Goal: Task Accomplishment & Management: Use online tool/utility

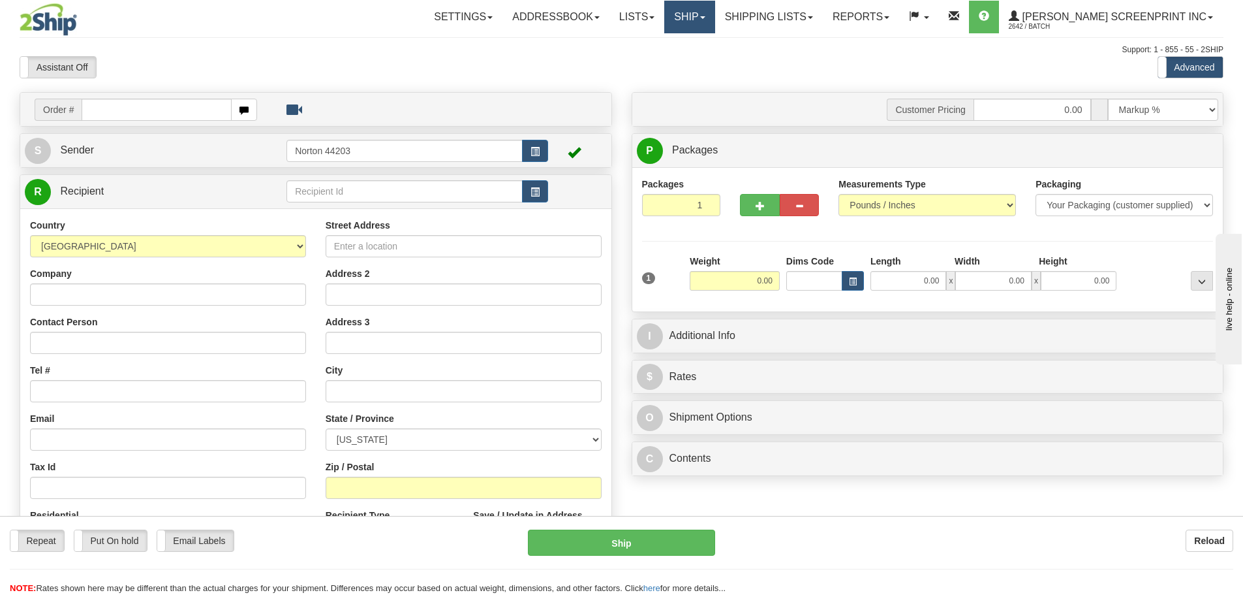
click at [715, 21] on link "Ship" at bounding box center [689, 17] width 50 height 33
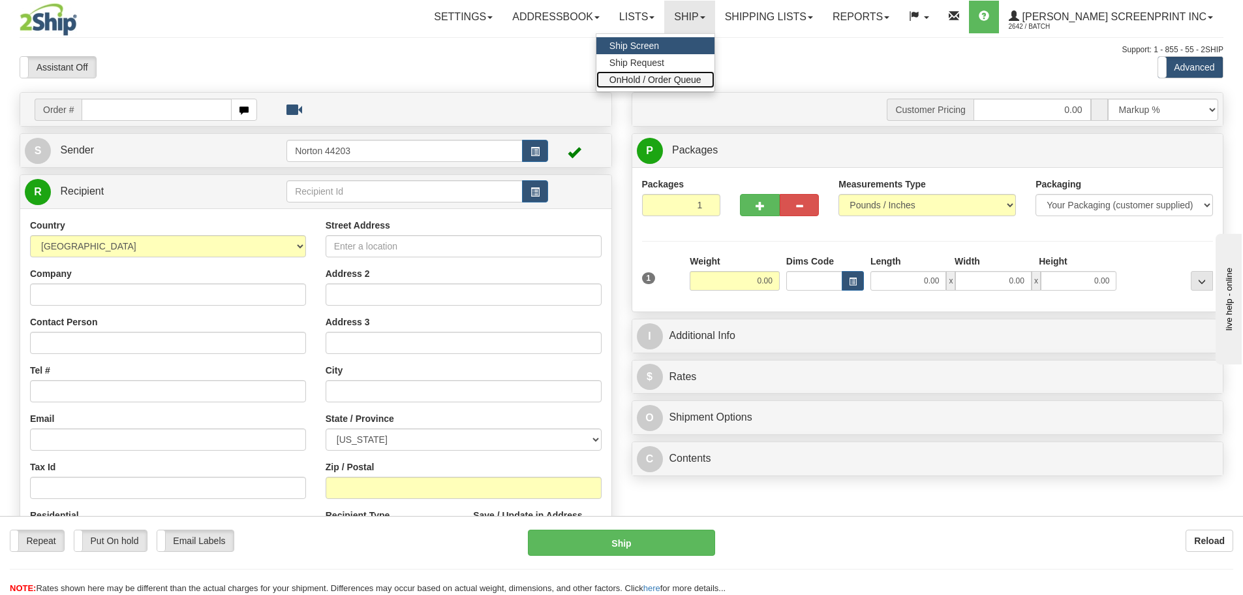
click at [702, 75] on span "OnHold / Order Queue" at bounding box center [656, 79] width 92 height 10
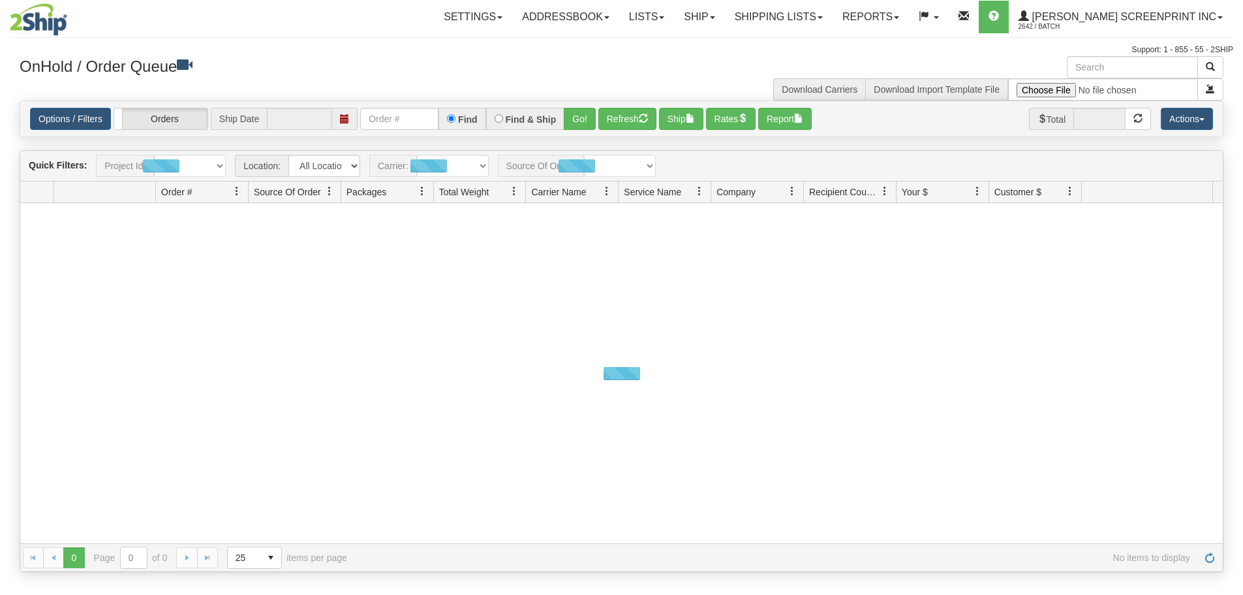
type input "[DATE]"
click at [1036, 85] on input "file" at bounding box center [1103, 89] width 190 height 22
